Goal: Navigation & Orientation: Find specific page/section

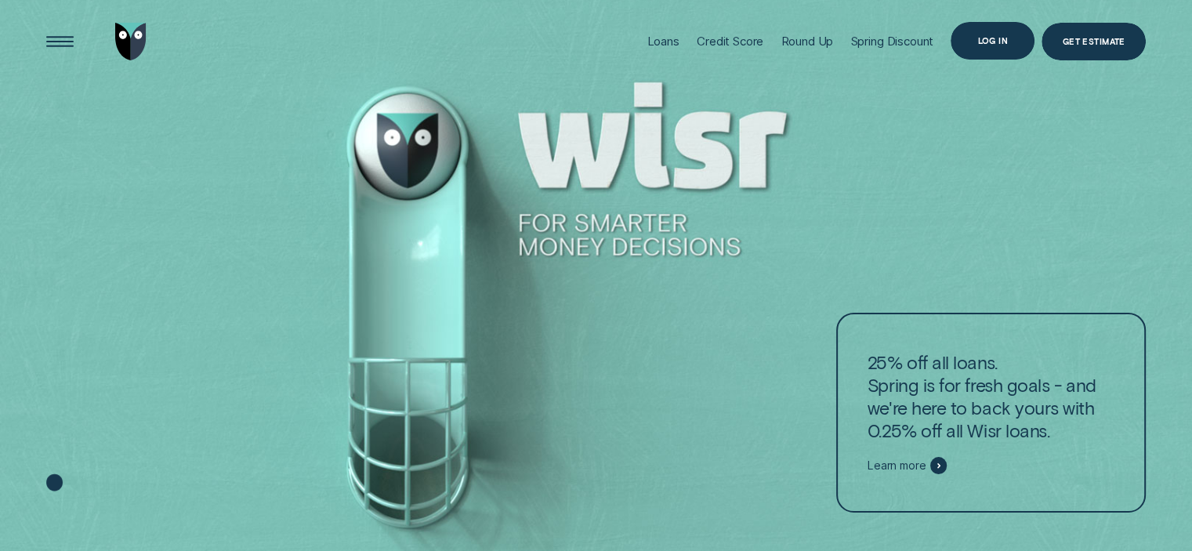
click at [998, 37] on div "Log in" at bounding box center [992, 40] width 31 height 7
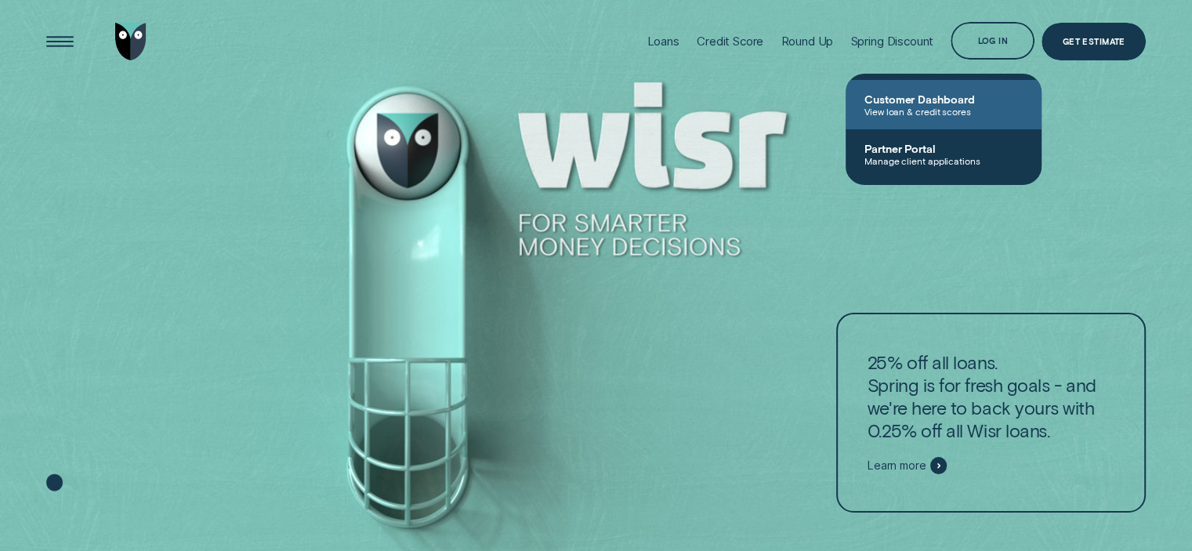
click at [929, 105] on span "Customer Dashboard" at bounding box center [943, 98] width 158 height 13
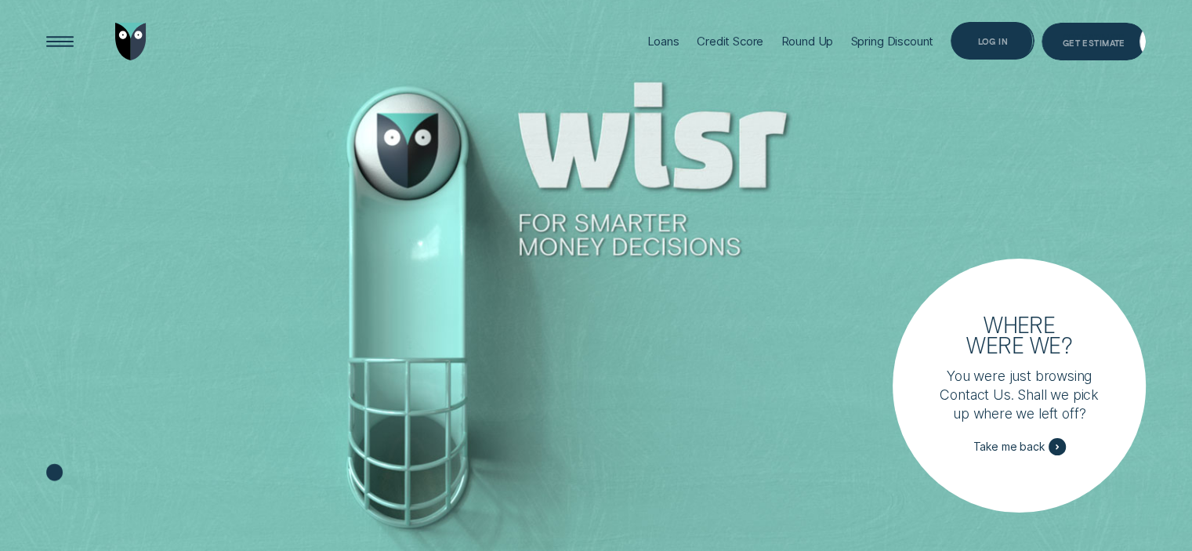
click at [1010, 39] on div "Log in" at bounding box center [993, 41] width 84 height 38
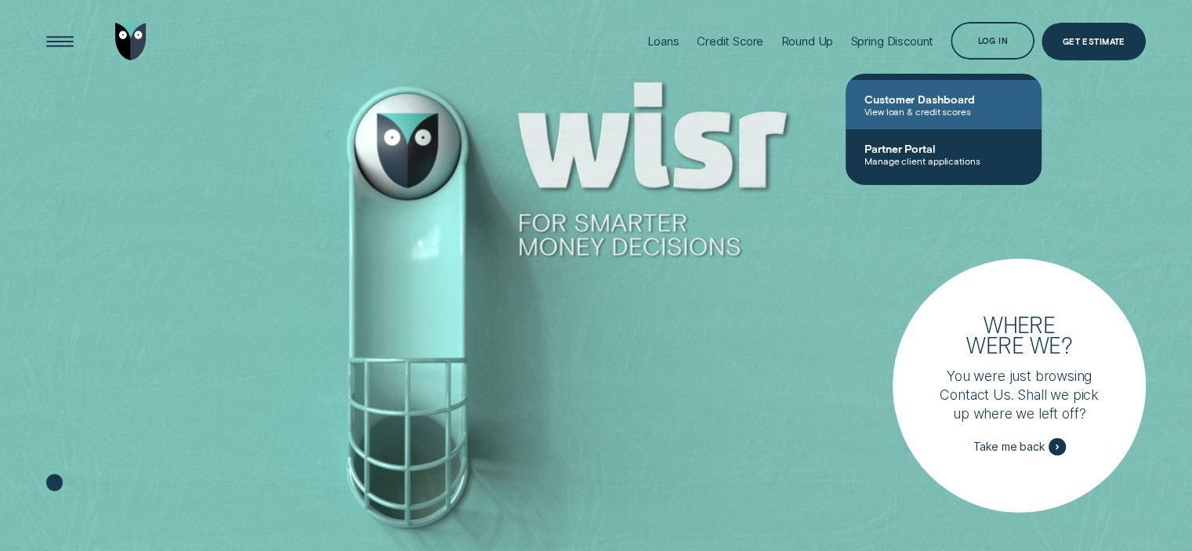
click at [927, 103] on span "Customer Dashboard" at bounding box center [943, 98] width 158 height 13
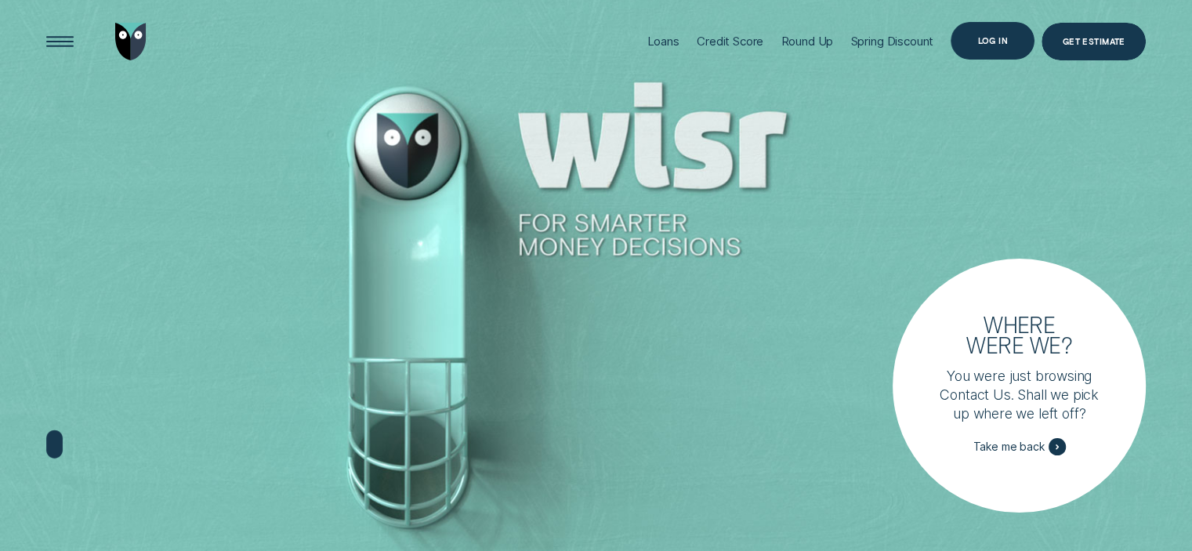
click at [991, 40] on div "Log in" at bounding box center [992, 40] width 31 height 7
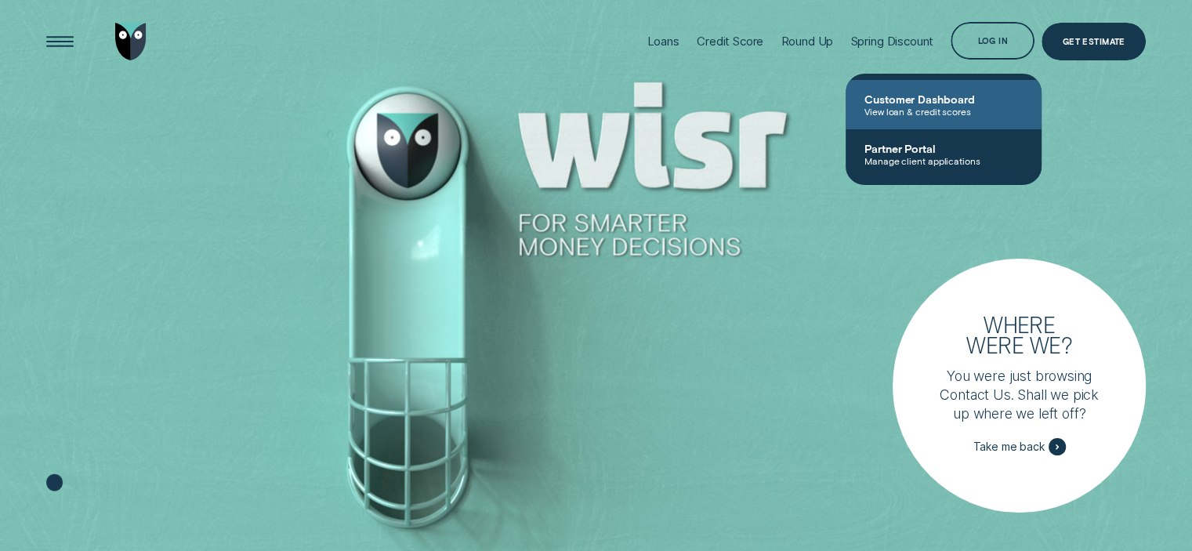
click at [944, 105] on span "Customer Dashboard" at bounding box center [943, 98] width 158 height 13
